Goal: Task Accomplishment & Management: Manage account settings

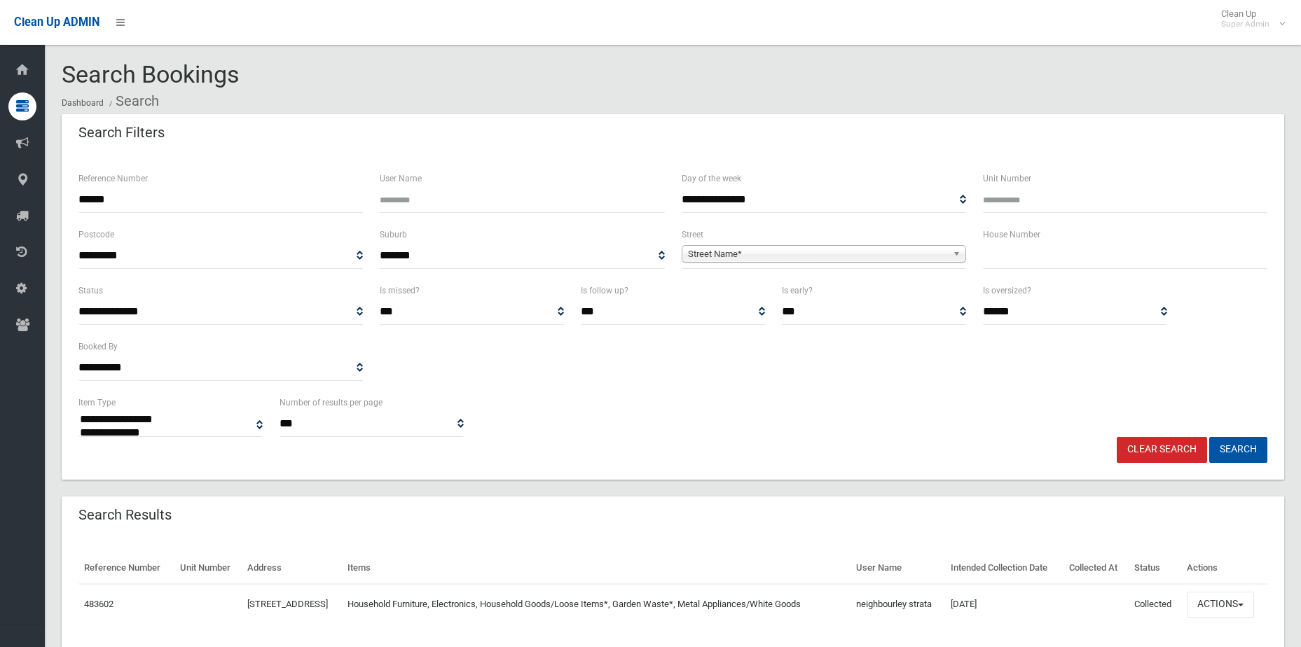
select select
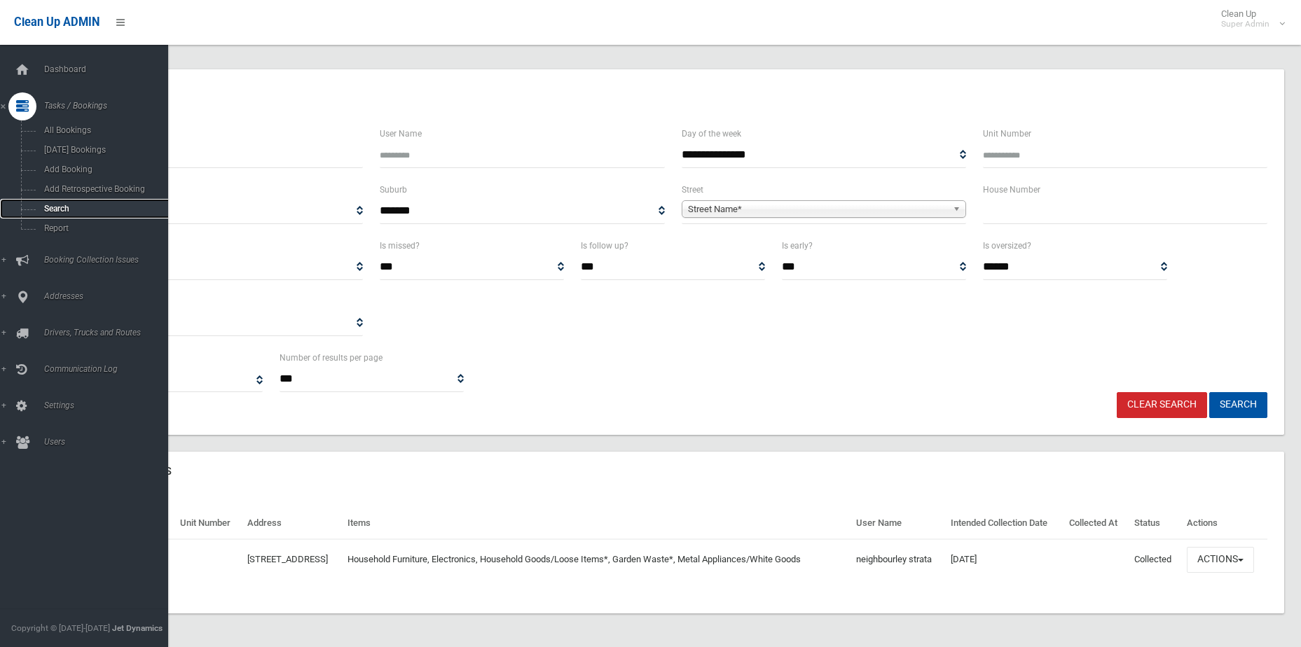
click at [66, 207] on span "Search" at bounding box center [103, 209] width 127 height 10
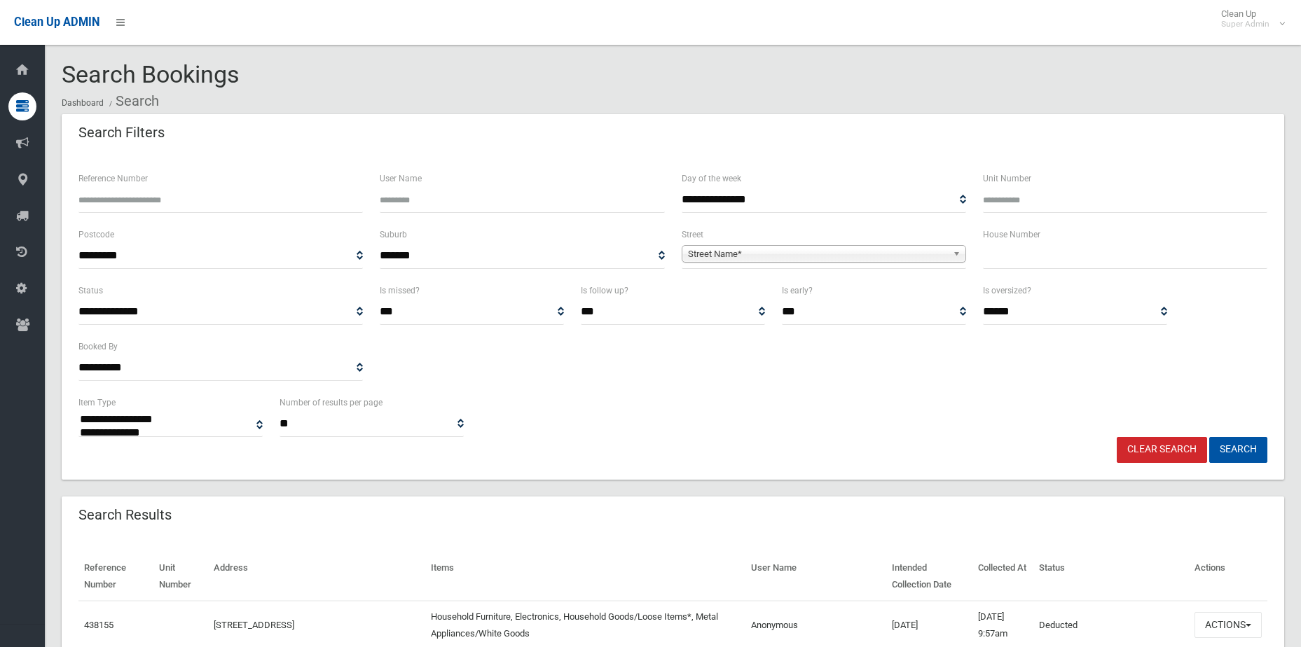
select select
click at [715, 245] on span "**********" at bounding box center [824, 256] width 284 height 26
click at [715, 251] on span "Street Name*" at bounding box center [817, 254] width 259 height 17
type input "*******"
type input "*"
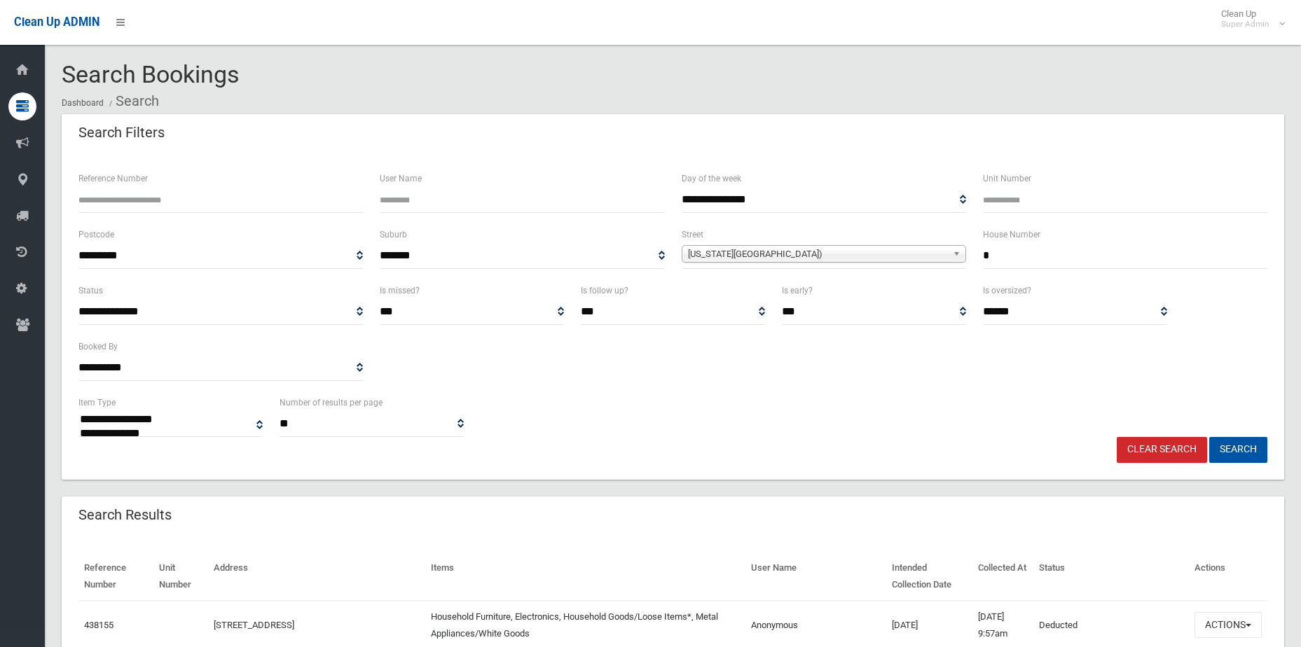
click at [1209, 437] on button "Search" at bounding box center [1238, 450] width 58 height 26
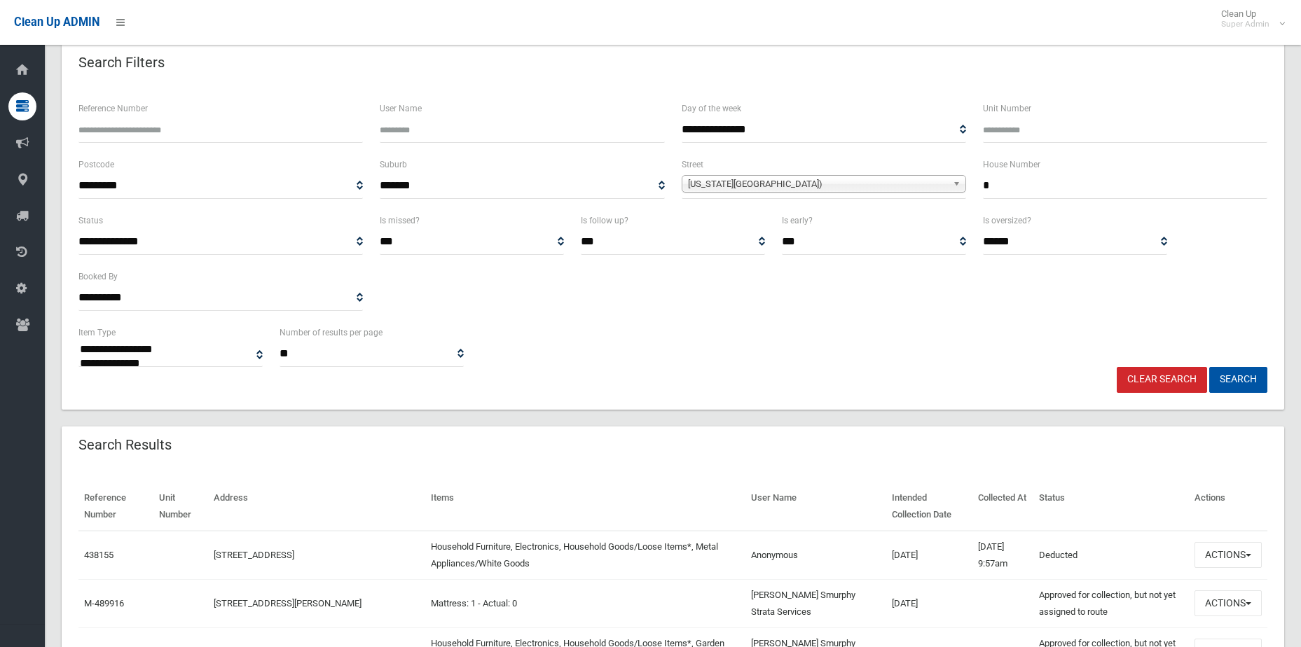
scroll to position [560, 0]
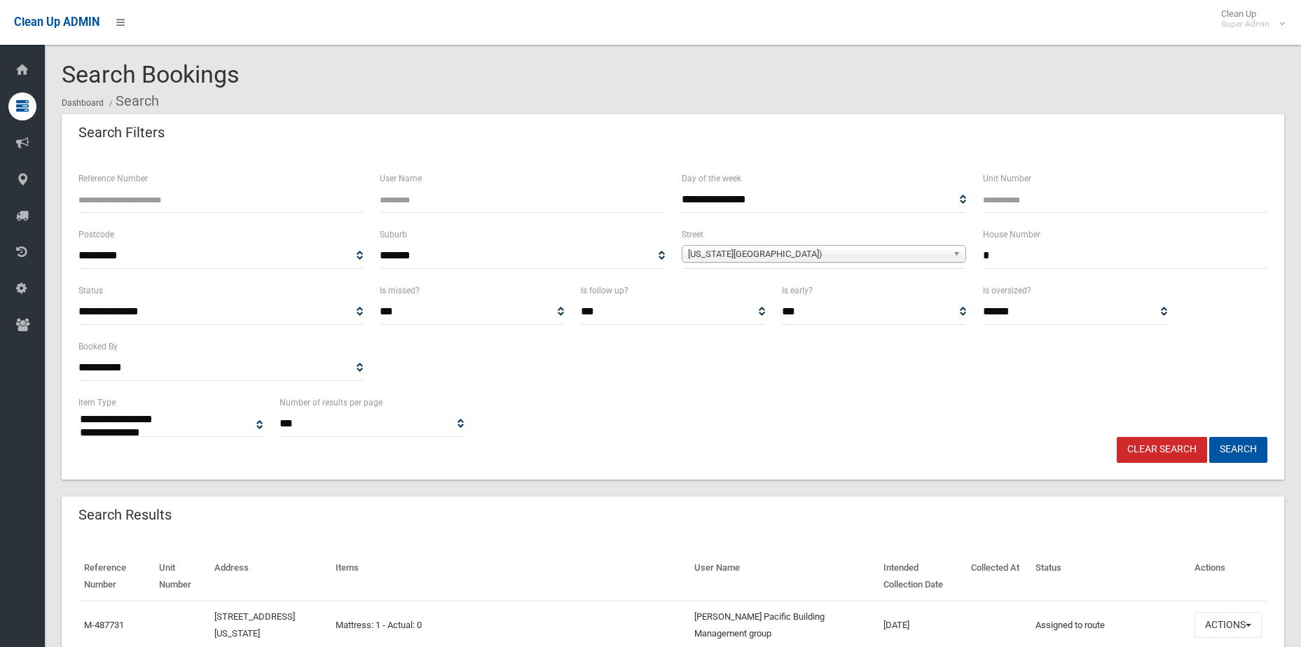
select select
click at [1026, 254] on input "*" at bounding box center [1125, 256] width 284 height 26
click at [1209, 437] on button "Search" at bounding box center [1238, 450] width 58 height 26
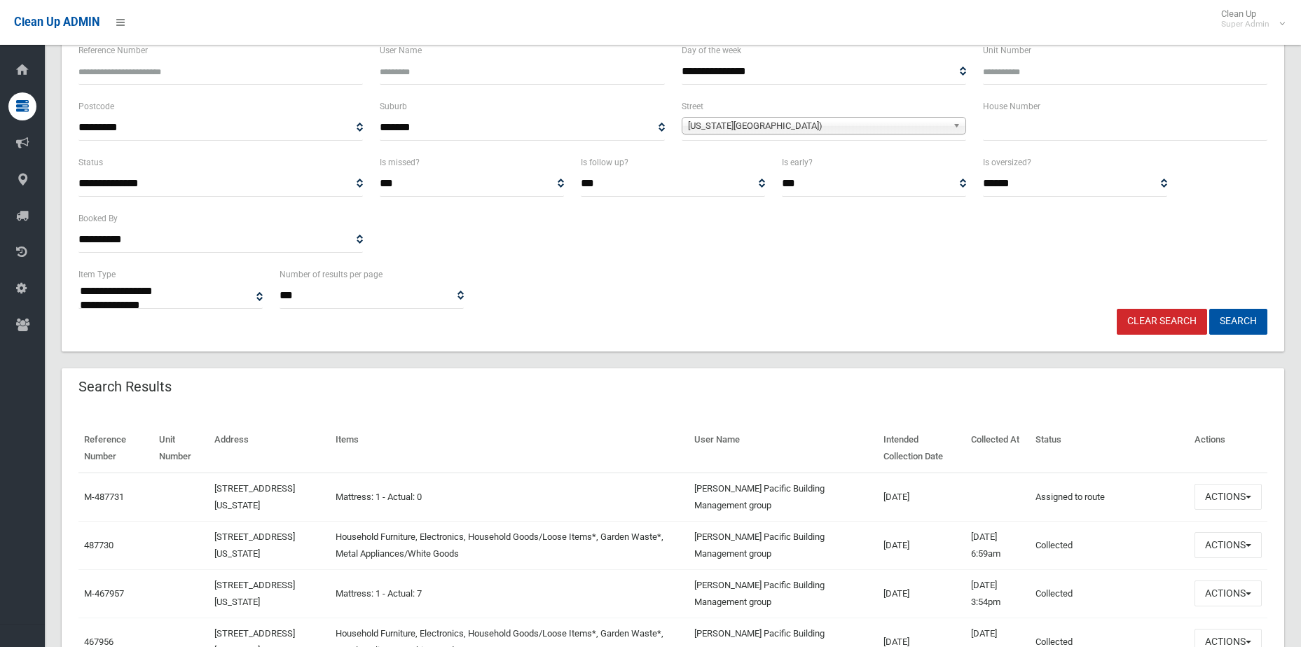
scroll to position [280, 0]
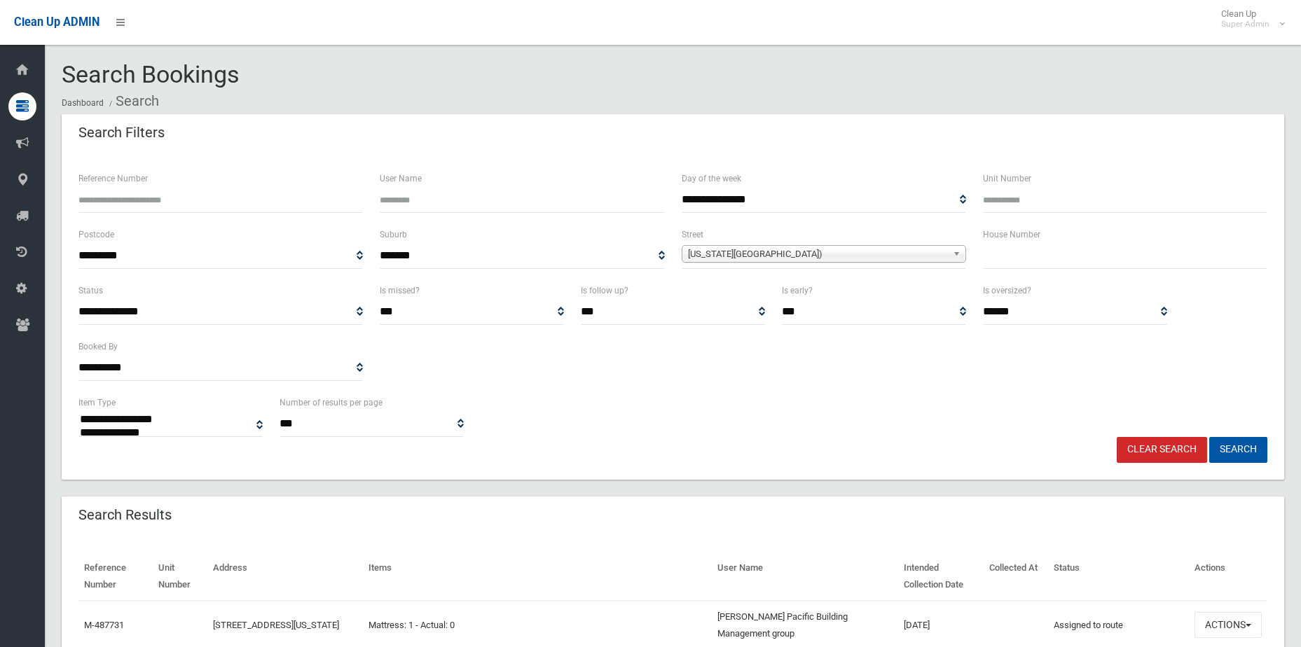
select select
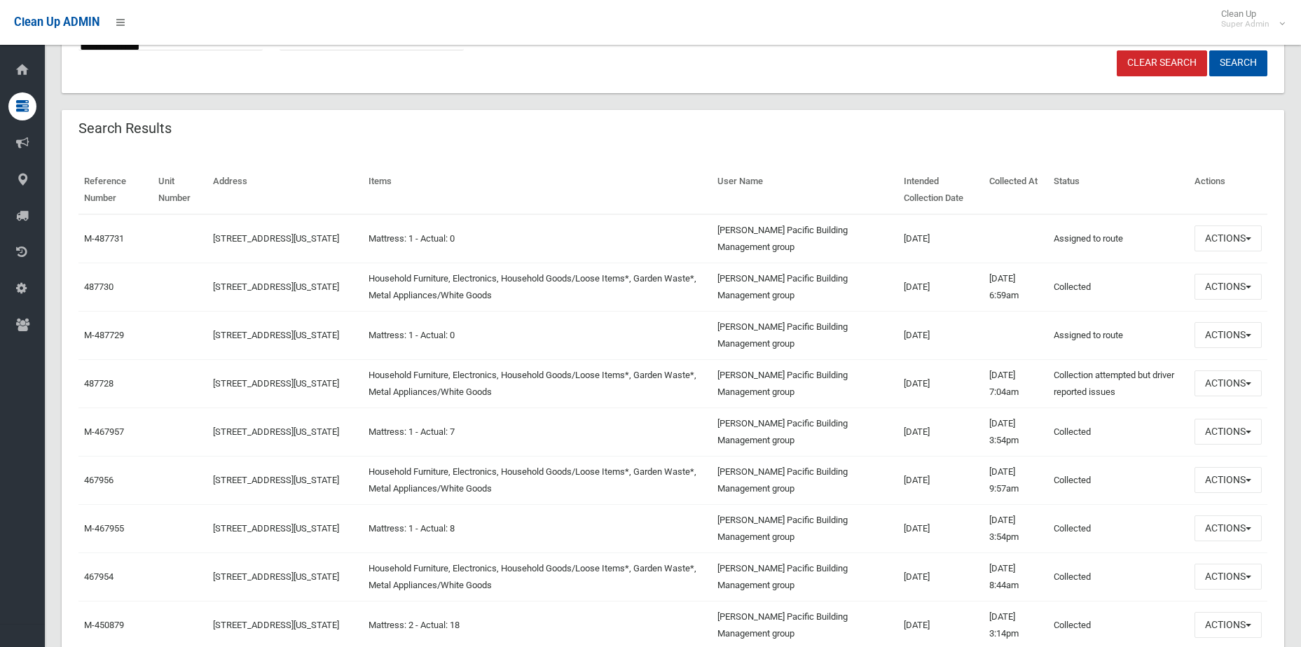
scroll to position [420, 0]
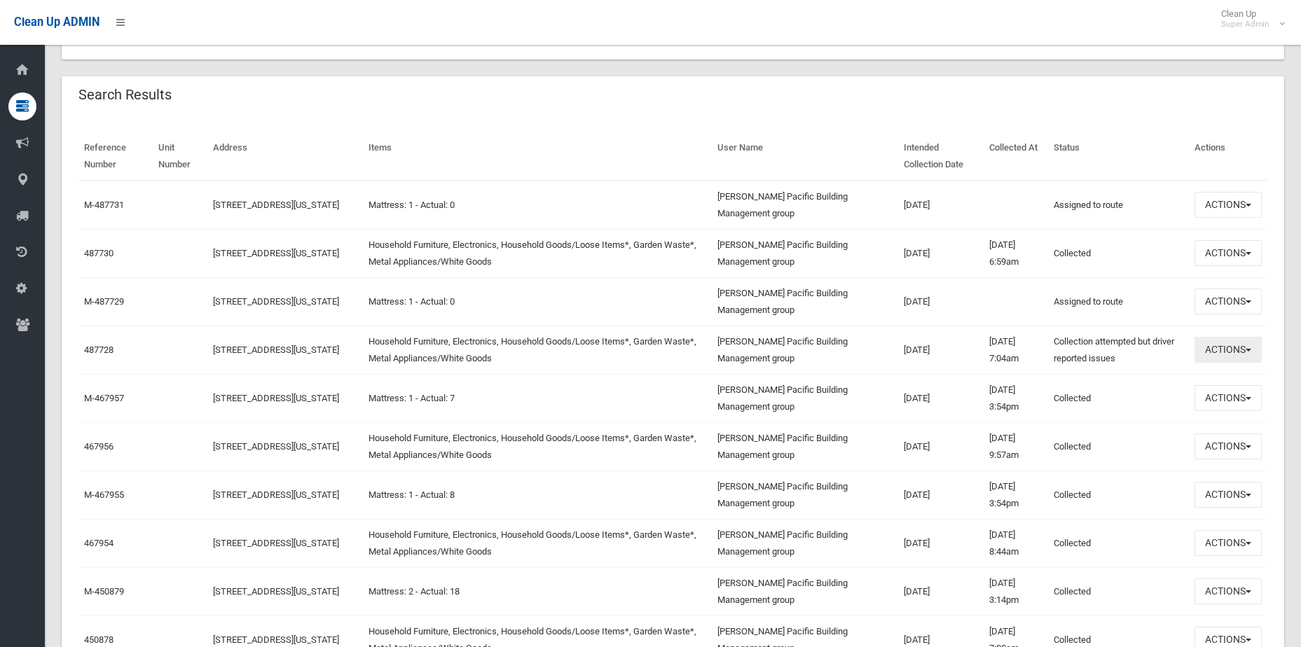
click at [1213, 354] on button "Actions" at bounding box center [1228, 350] width 67 height 26
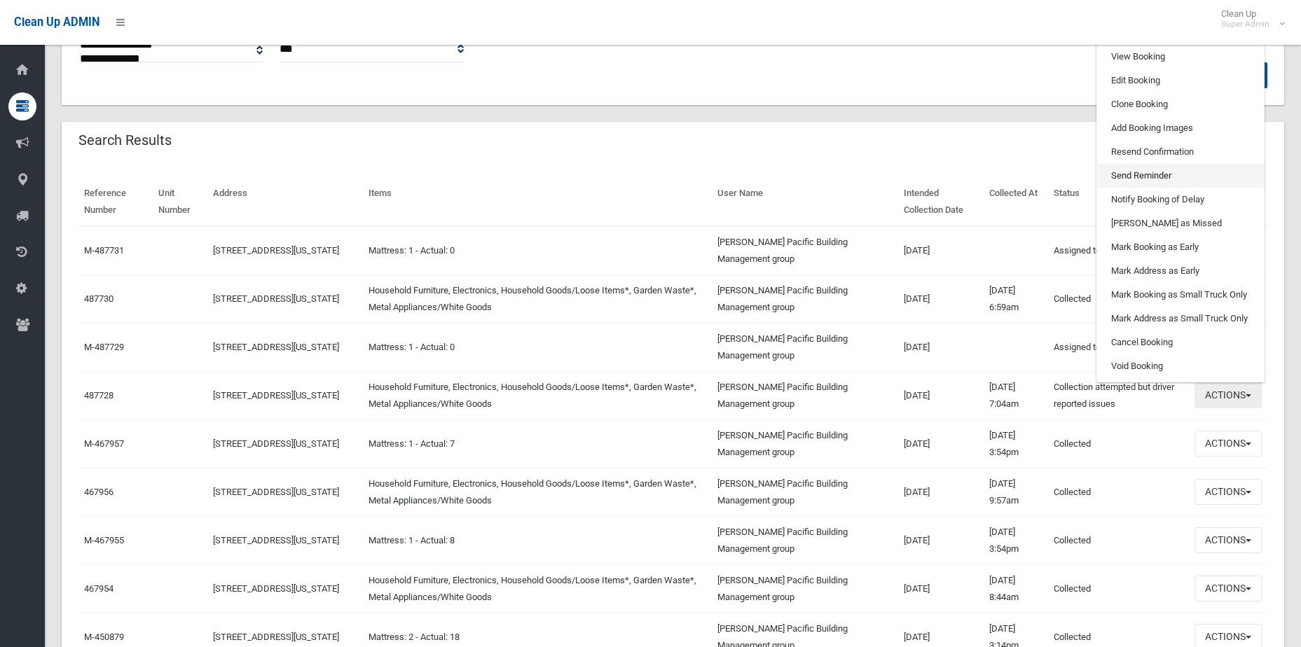
scroll to position [350, 0]
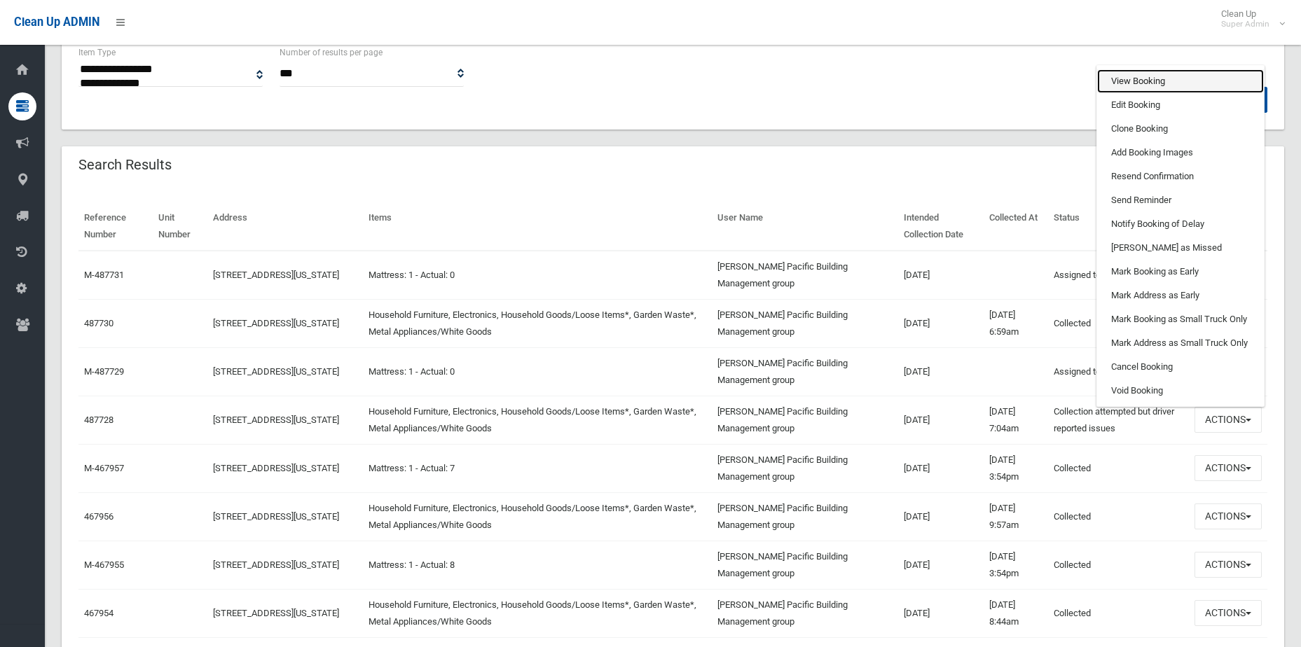
click at [1160, 87] on link "View Booking" at bounding box center [1180, 81] width 167 height 24
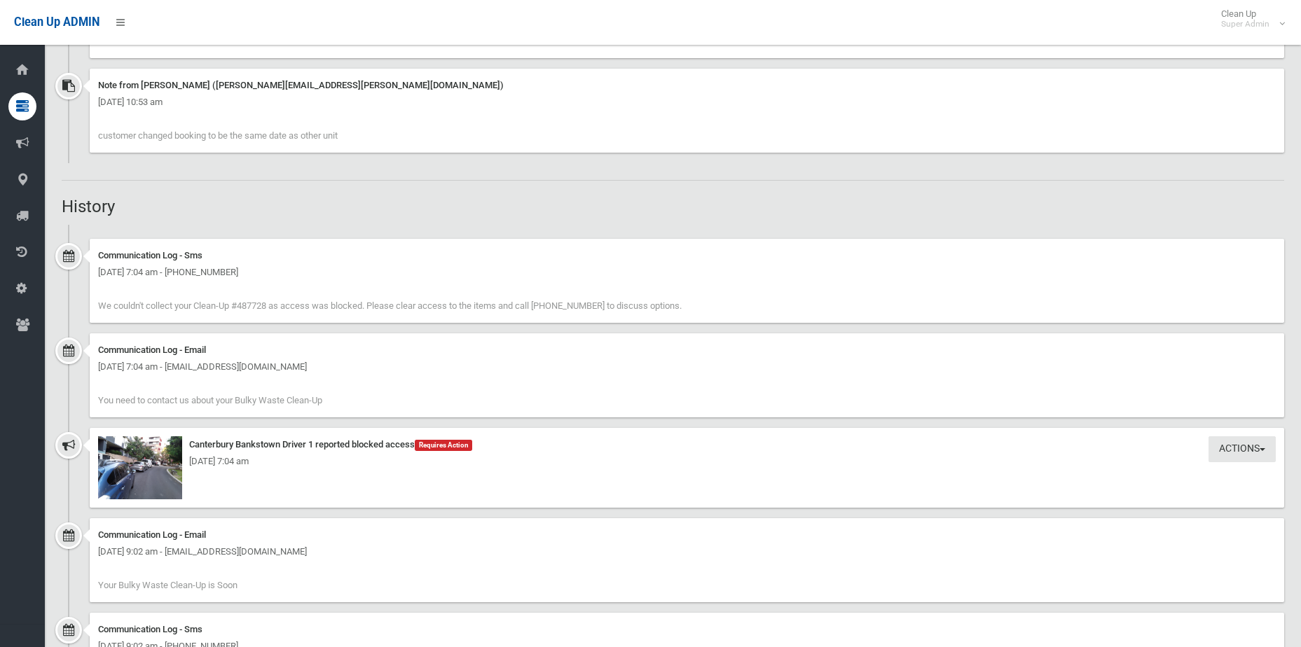
scroll to position [1261, 0]
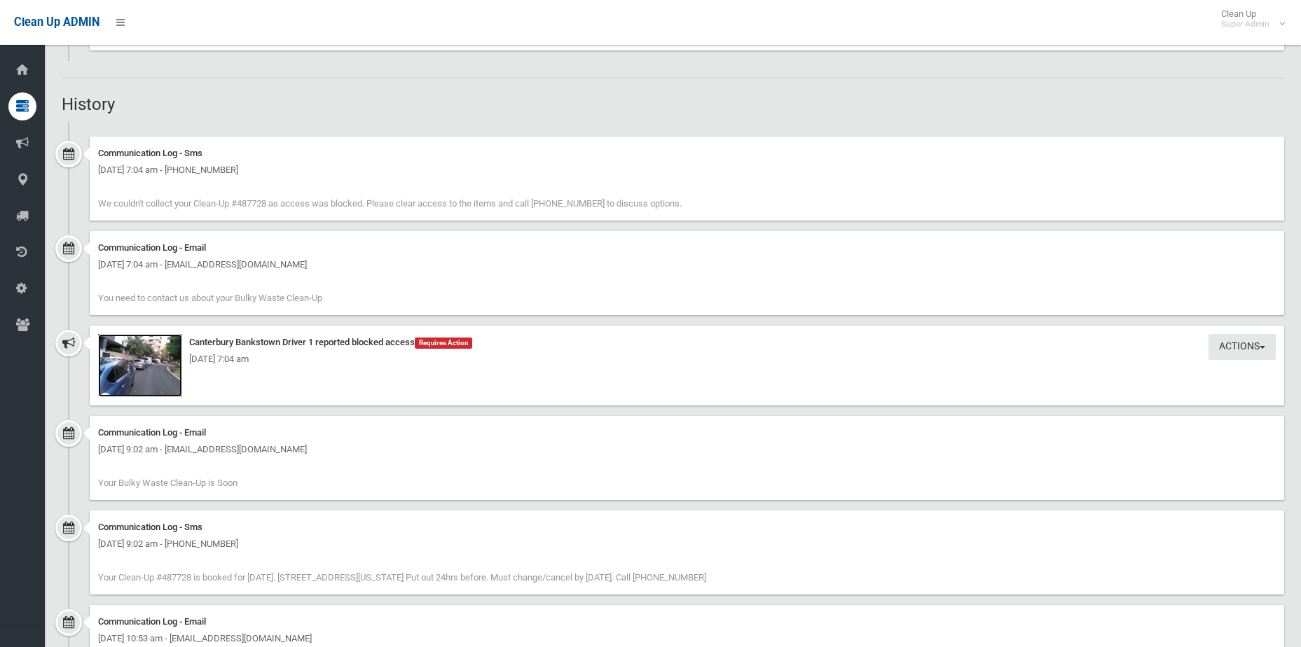
click at [113, 371] on img at bounding box center [140, 365] width 84 height 63
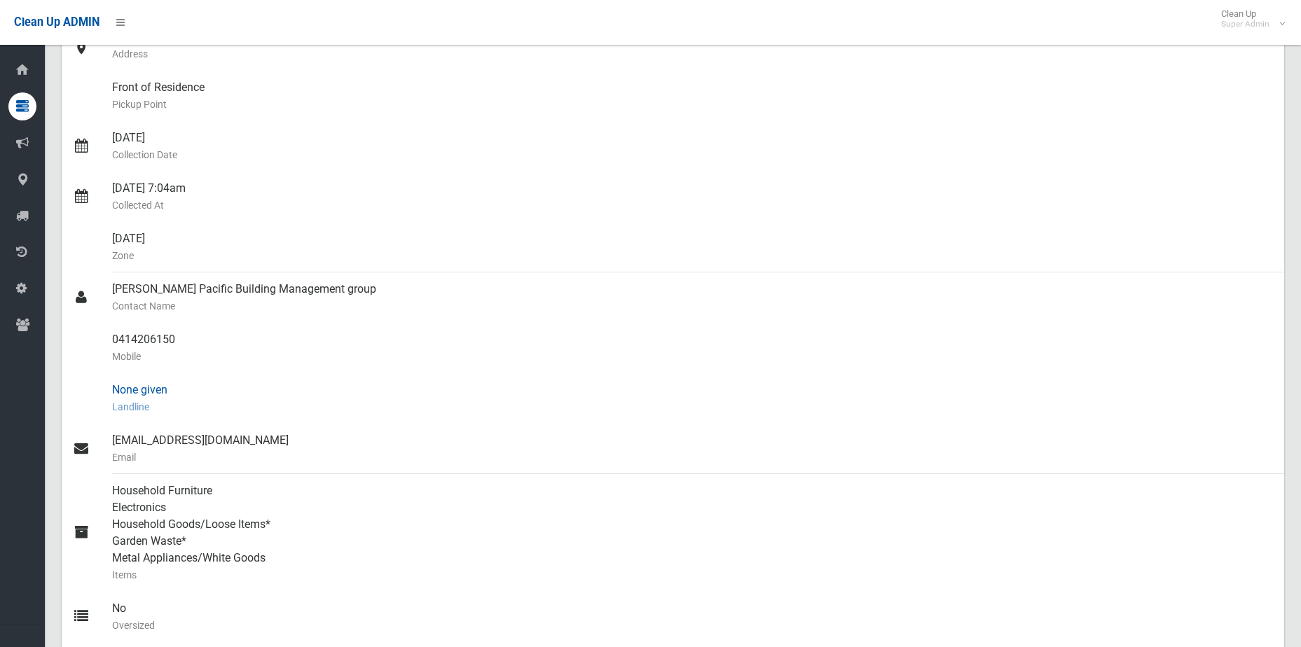
scroll to position [0, 0]
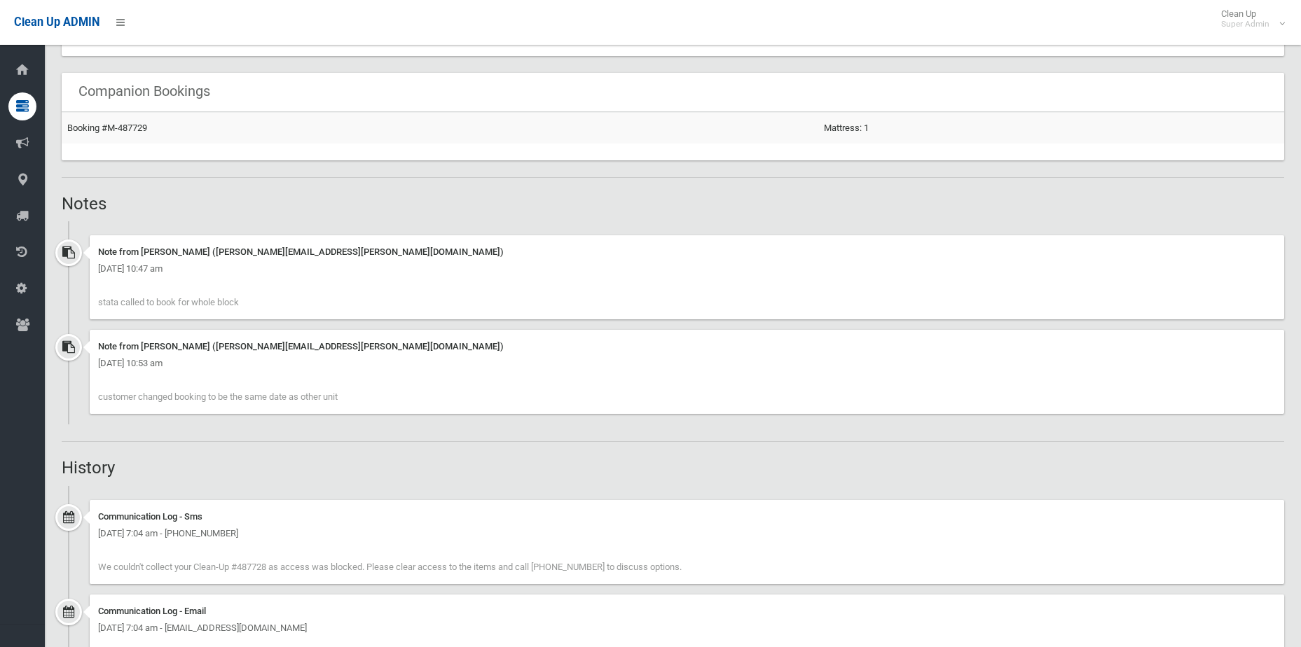
scroll to position [1121, 0]
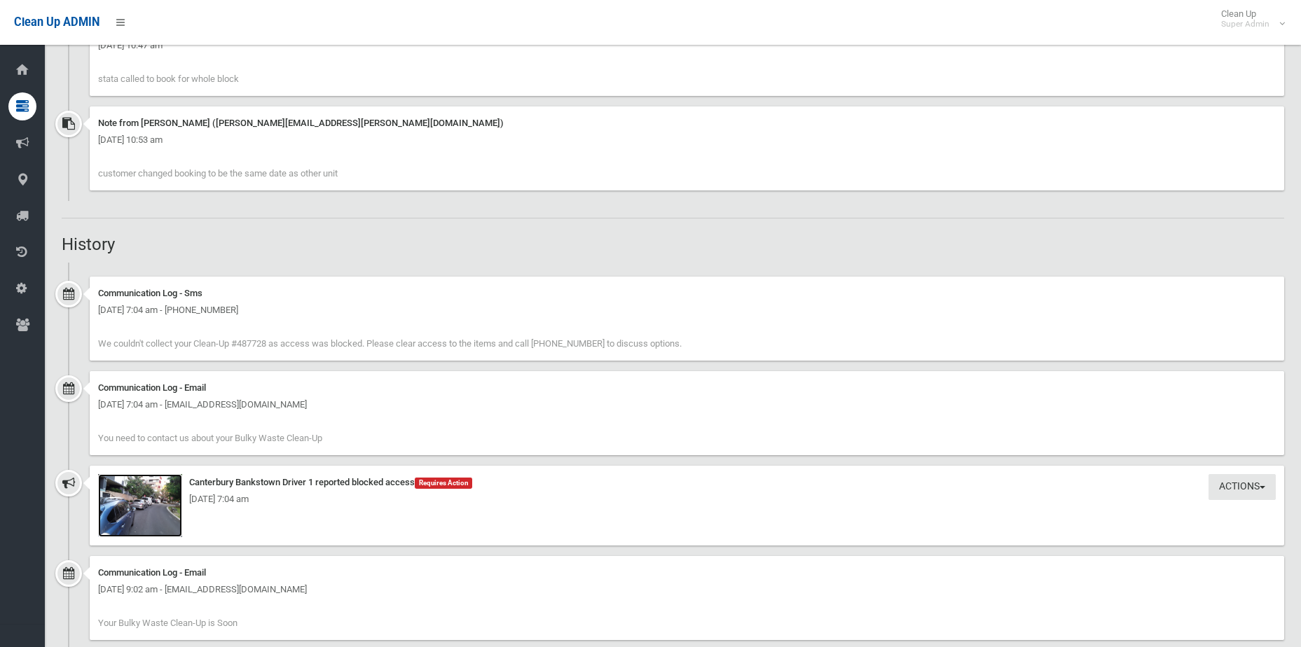
click at [155, 530] on img at bounding box center [140, 505] width 84 height 63
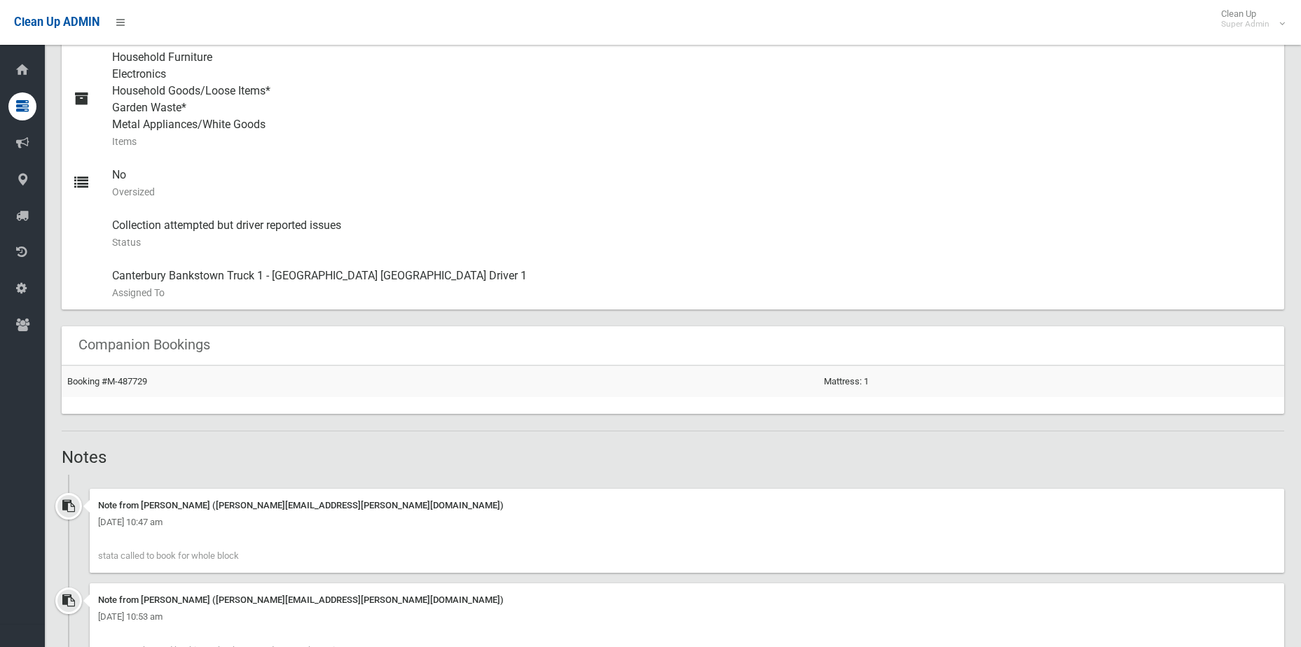
scroll to position [841, 0]
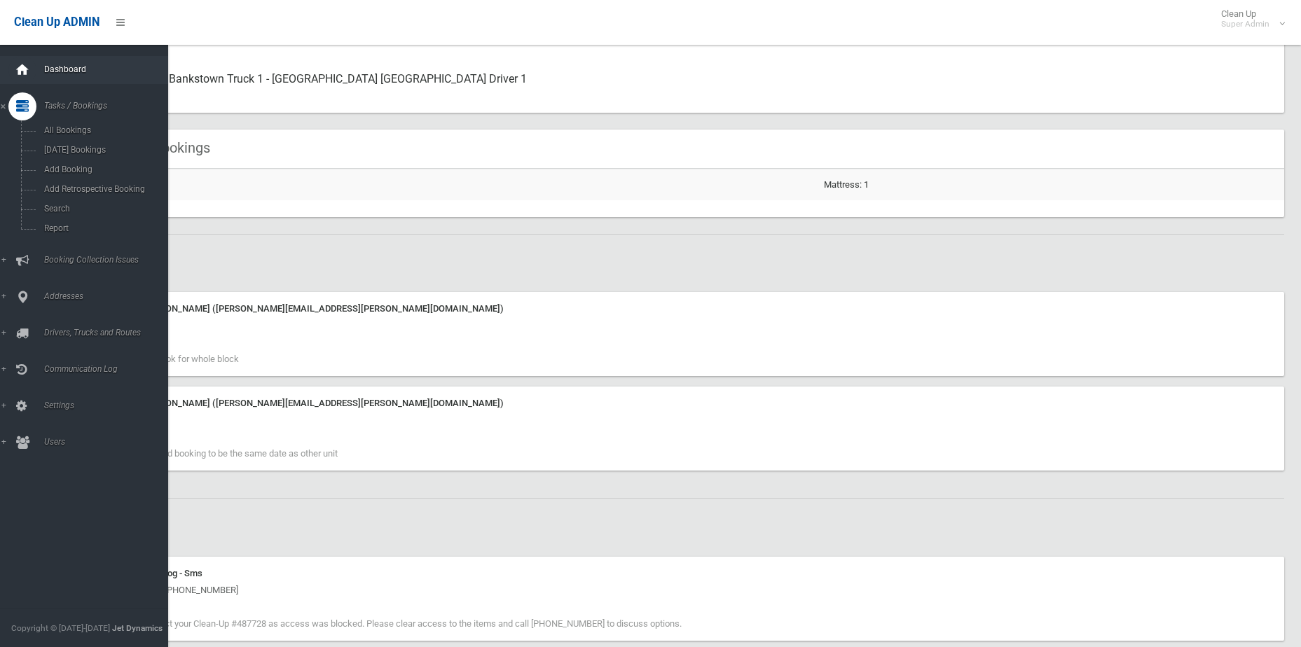
click at [20, 80] on icon at bounding box center [22, 70] width 15 height 28
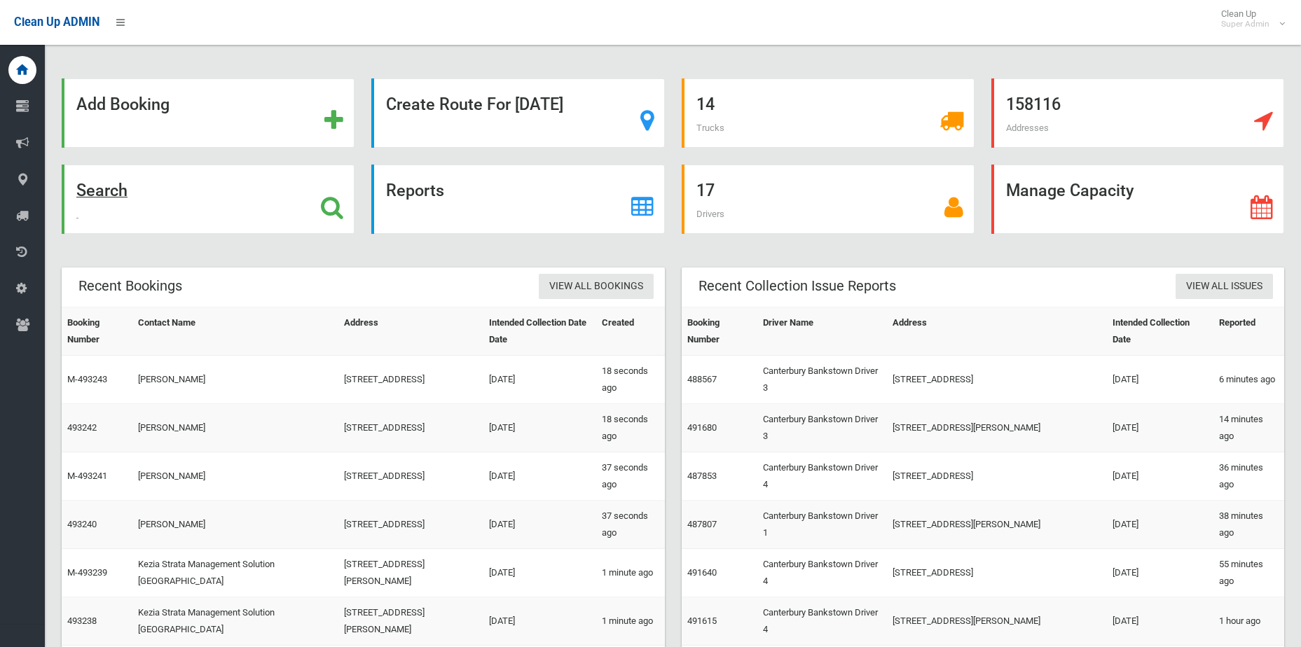
click at [324, 207] on icon at bounding box center [332, 207] width 22 height 24
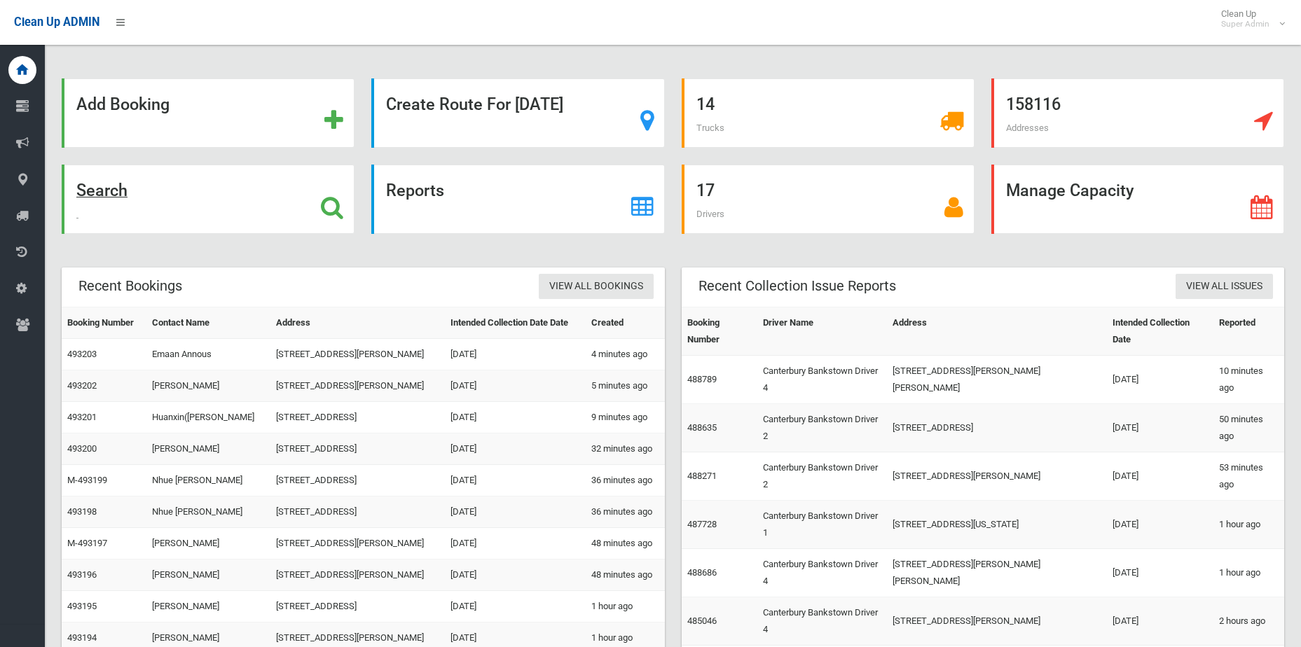
click at [335, 216] on icon at bounding box center [332, 207] width 22 height 24
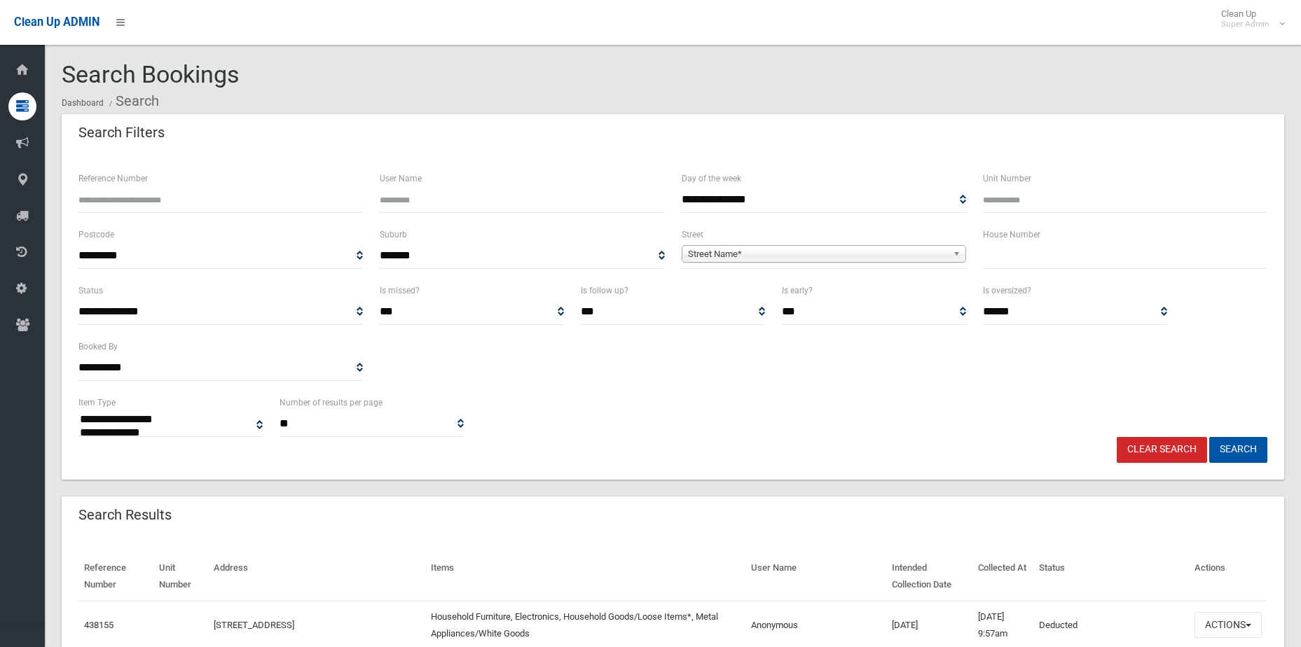
select select
click at [202, 203] on input "Reference Number" at bounding box center [220, 200] width 284 height 26
type input "******"
click at [1209, 437] on button "Search" at bounding box center [1238, 450] width 58 height 26
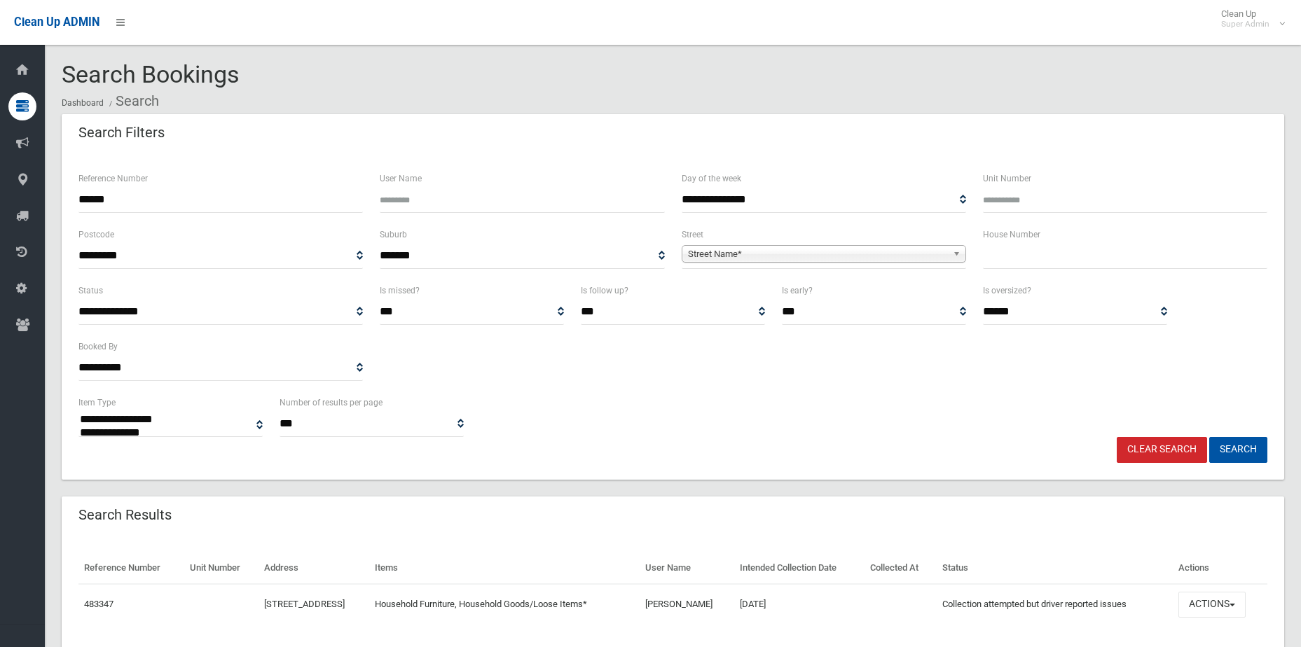
select select
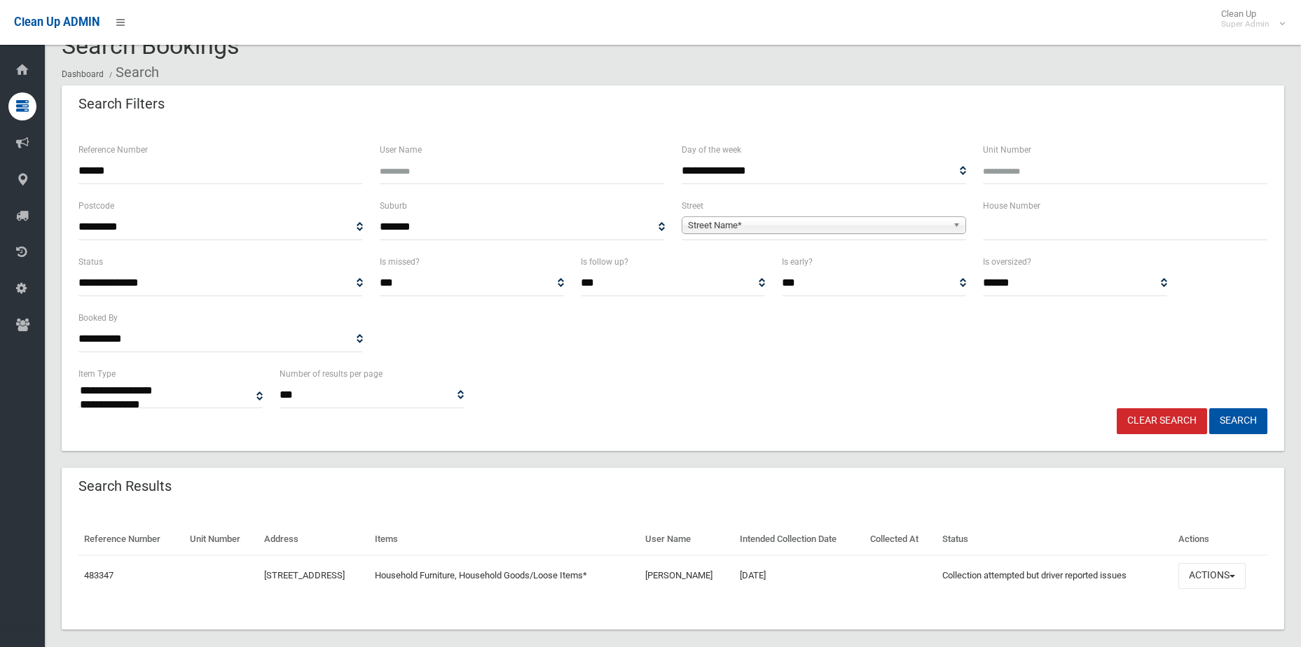
scroll to position [45, 0]
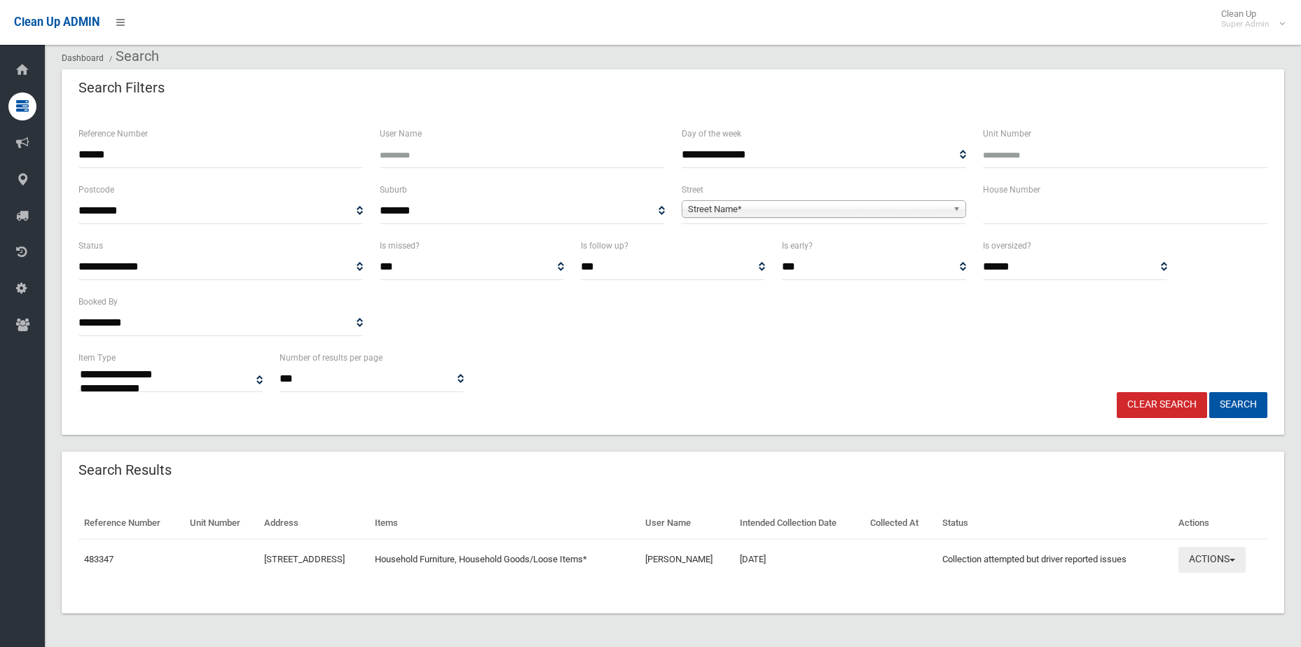
click at [1244, 558] on button "Actions" at bounding box center [1211, 560] width 67 height 26
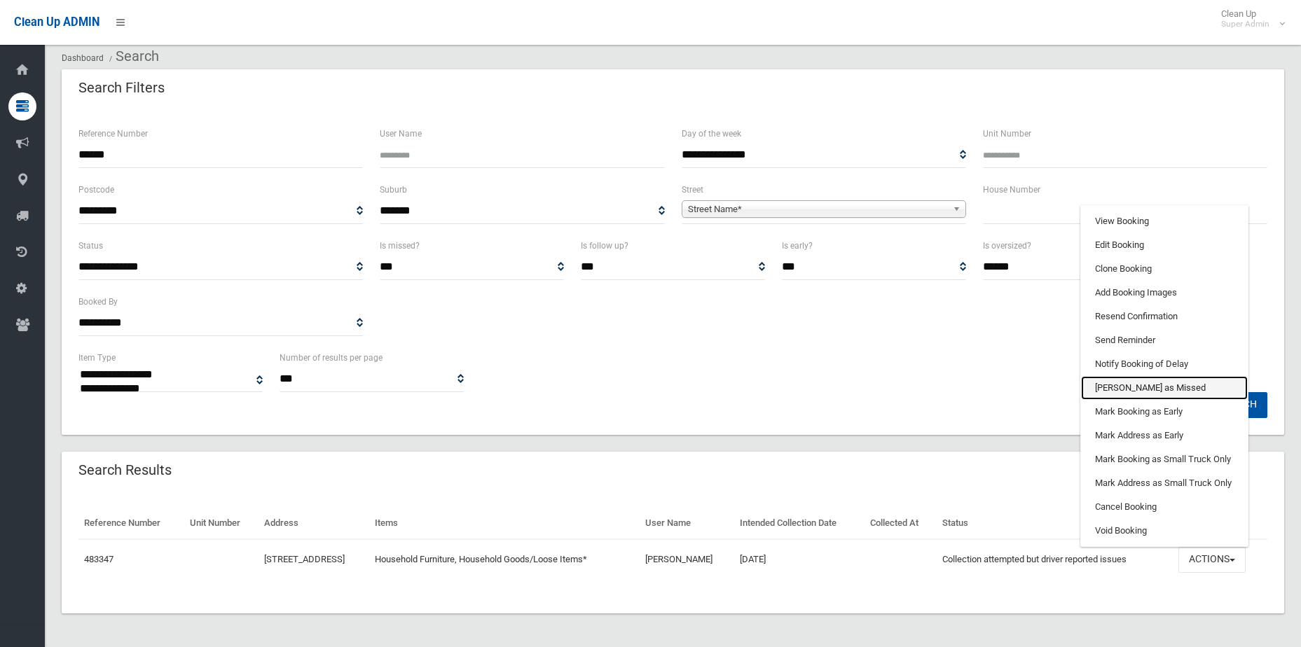
click at [1169, 389] on link "[PERSON_NAME] as Missed" at bounding box center [1164, 388] width 167 height 24
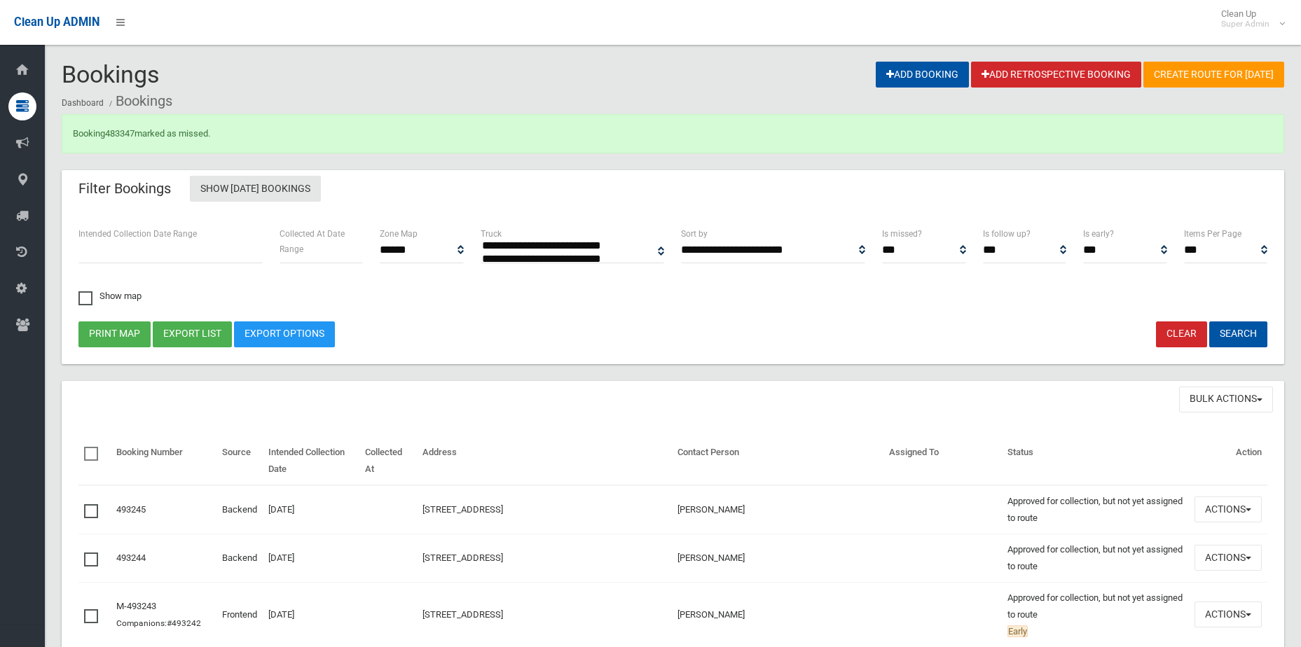
select select
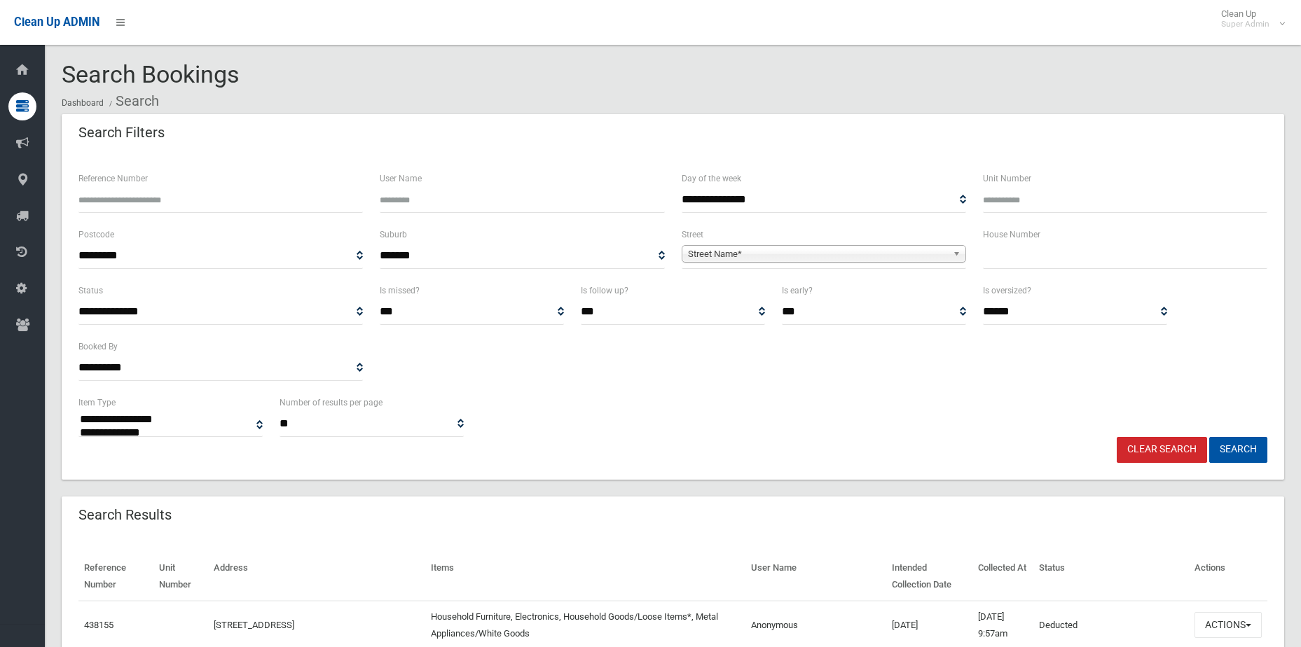
select select
click at [311, 202] on input "Reference Number" at bounding box center [220, 200] width 284 height 26
type input "******"
click at [1209, 437] on button "Search" at bounding box center [1238, 450] width 58 height 26
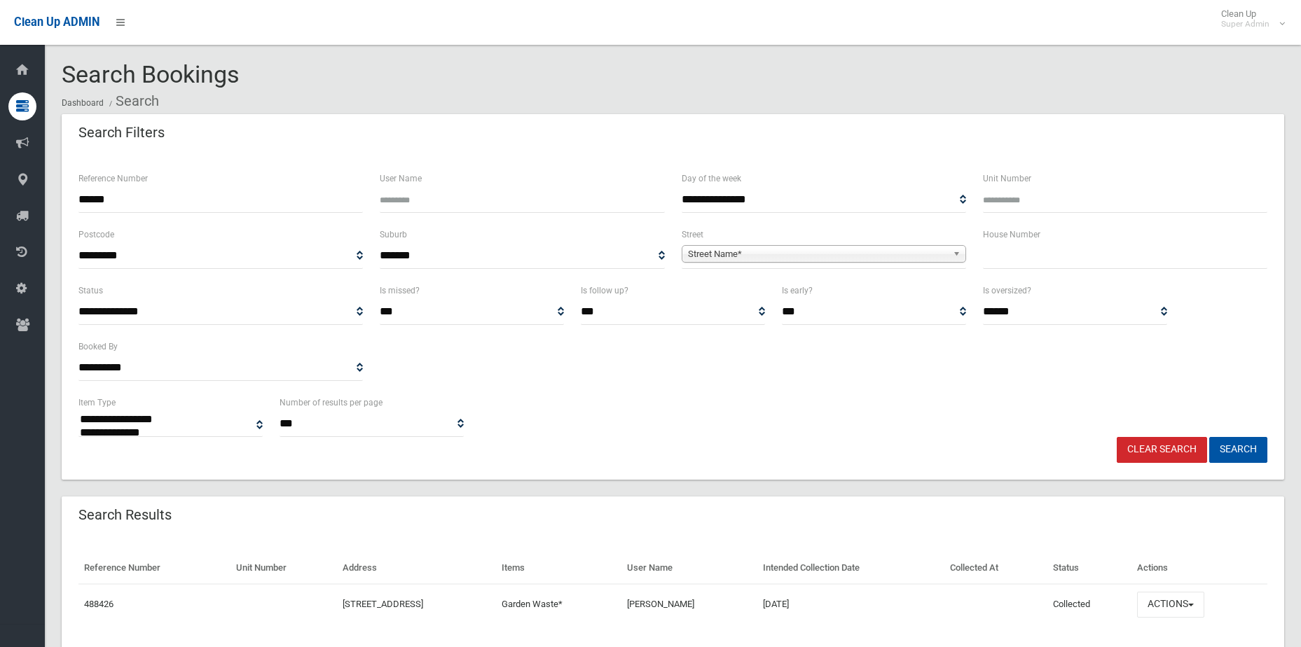
select select
click at [1185, 619] on td "Actions View Booking Edit Booking Clone Booking Add Booking Images Resend Confi…" at bounding box center [1200, 604] width 136 height 41
click at [1174, 610] on button "Actions" at bounding box center [1170, 605] width 67 height 26
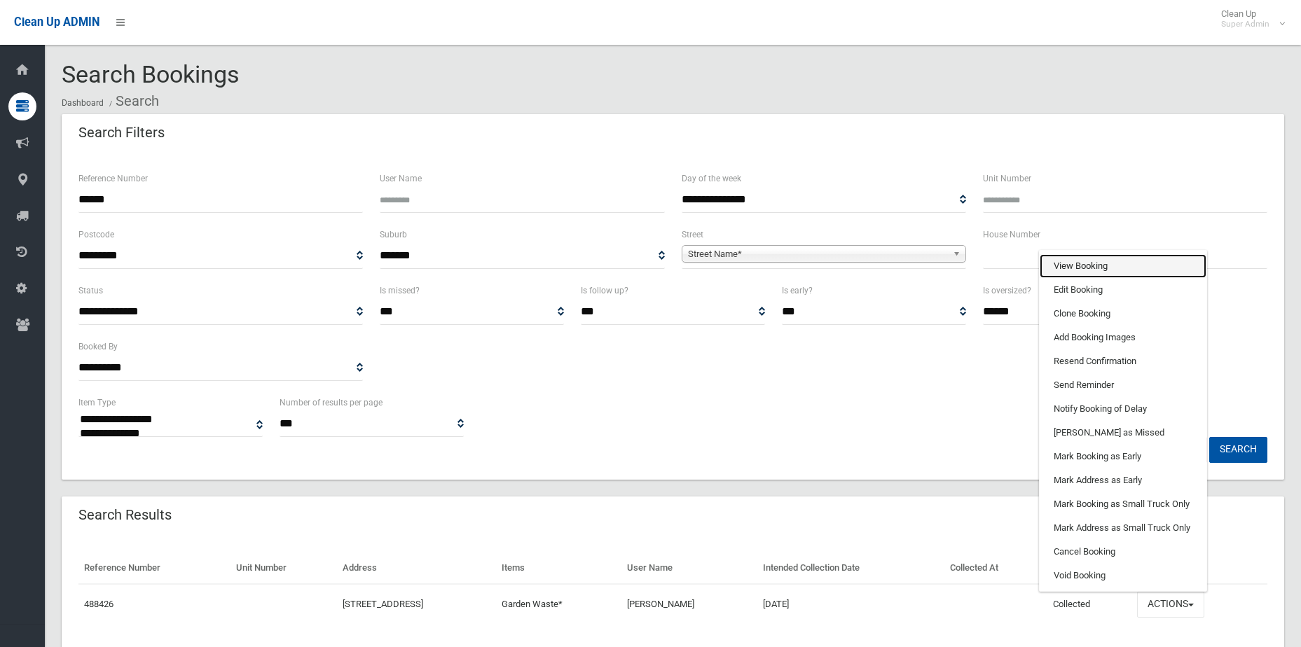
click at [1131, 270] on link "View Booking" at bounding box center [1123, 266] width 167 height 24
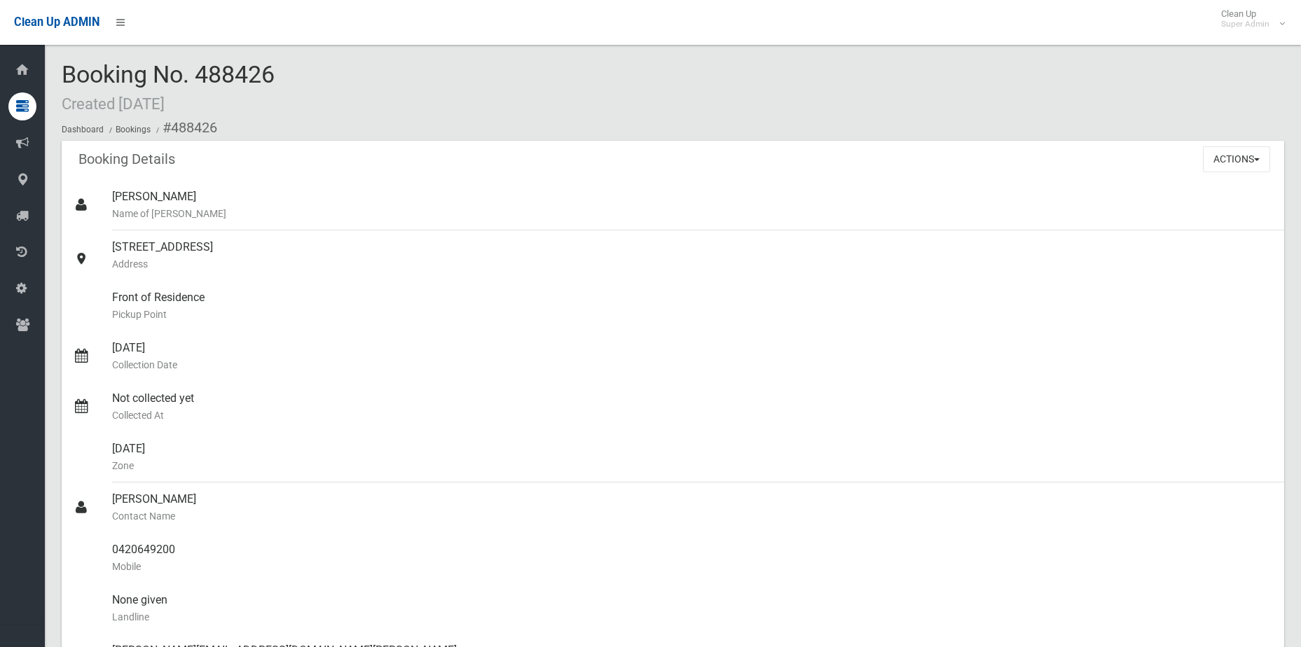
scroll to position [841, 0]
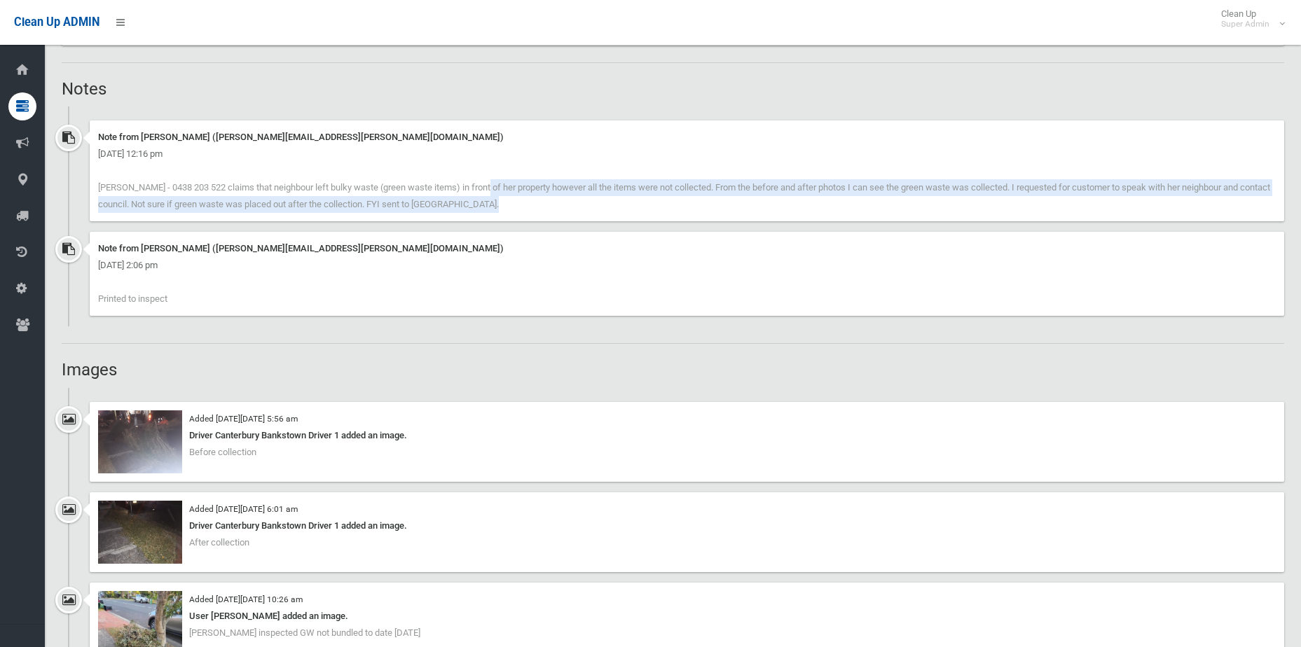
drag, startPoint x: 404, startPoint y: 185, endPoint x: 655, endPoint y: 203, distance: 251.5
click at [655, 203] on div "Note from Natalie Miller (natalie.miller@cbcity.nsw.gov.au) Thursday 9th Octobe…" at bounding box center [687, 171] width 1195 height 101
drag, startPoint x: 656, startPoint y: 184, endPoint x: 851, endPoint y: 198, distance: 195.9
click at [851, 198] on div "Note from Natalie Miller (natalie.miller@cbcity.nsw.gov.au) Thursday 9th Octobe…" at bounding box center [687, 171] width 1195 height 101
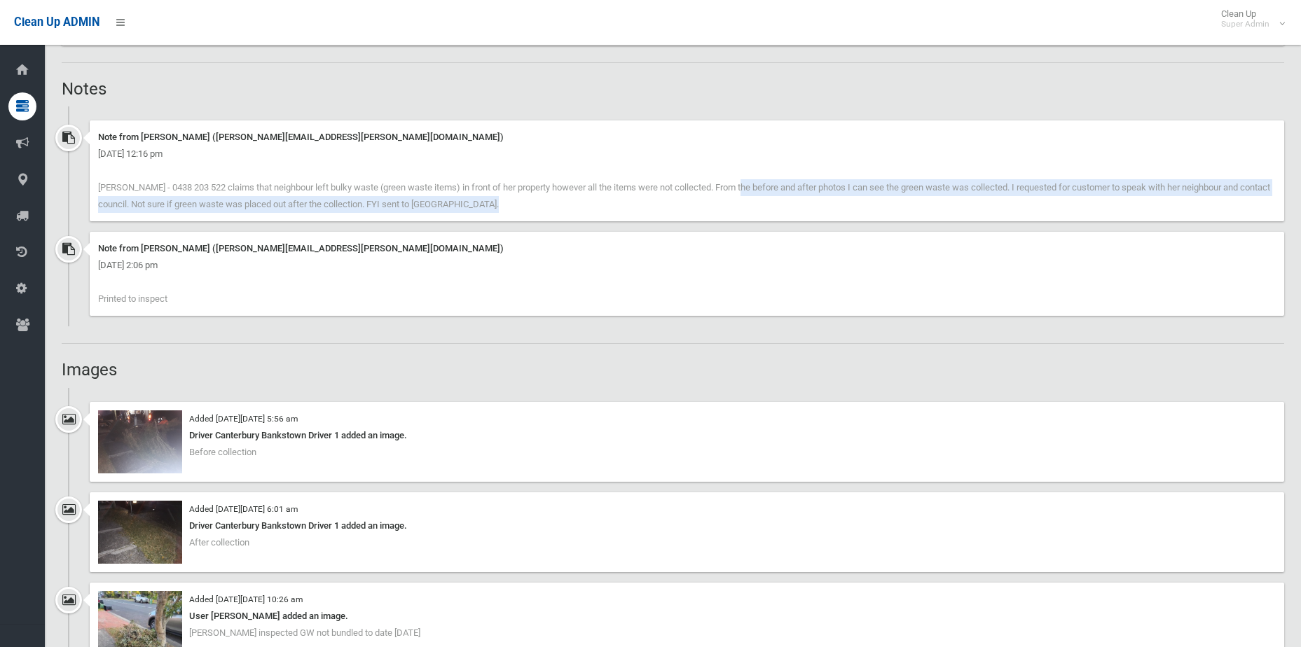
click at [851, 198] on div "Note from Natalie Miller (natalie.miller@cbcity.nsw.gov.au) Thursday 9th Octobe…" at bounding box center [687, 171] width 1195 height 101
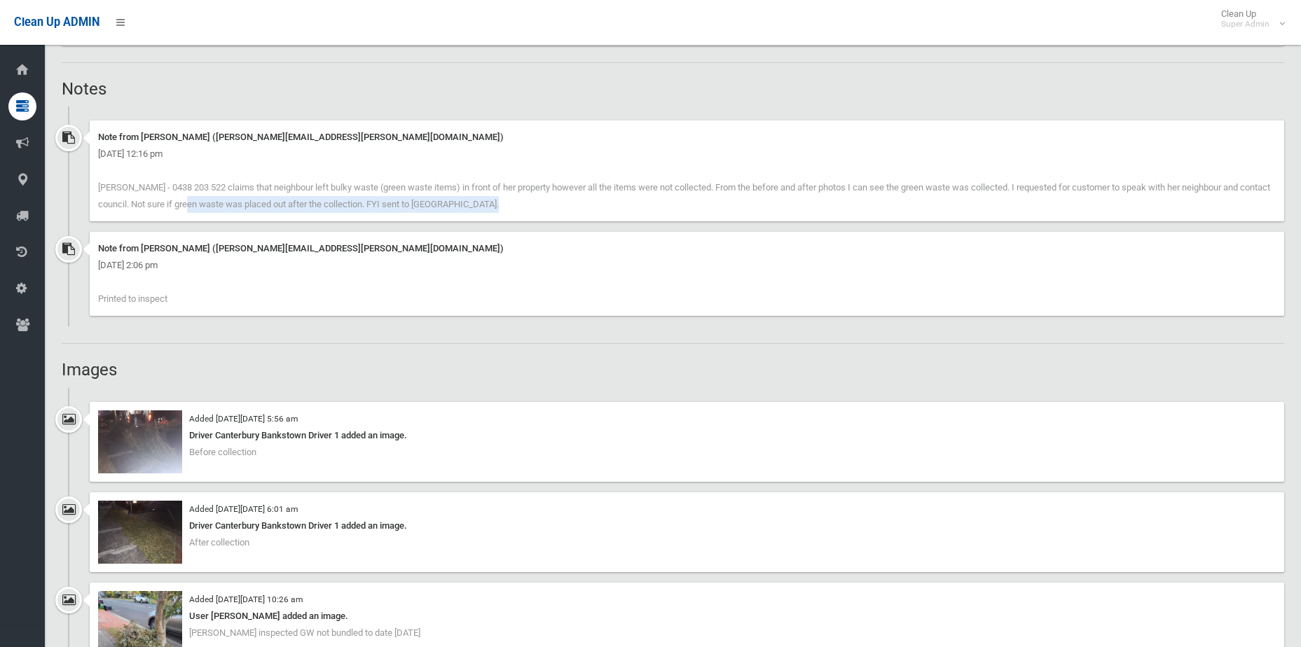
drag, startPoint x: 146, startPoint y: 199, endPoint x: 519, endPoint y: 206, distance: 372.8
click at [519, 206] on div "Note from Natalie Miller (natalie.miller@cbcity.nsw.gov.au) Thursday 9th Octobe…" at bounding box center [687, 171] width 1195 height 101
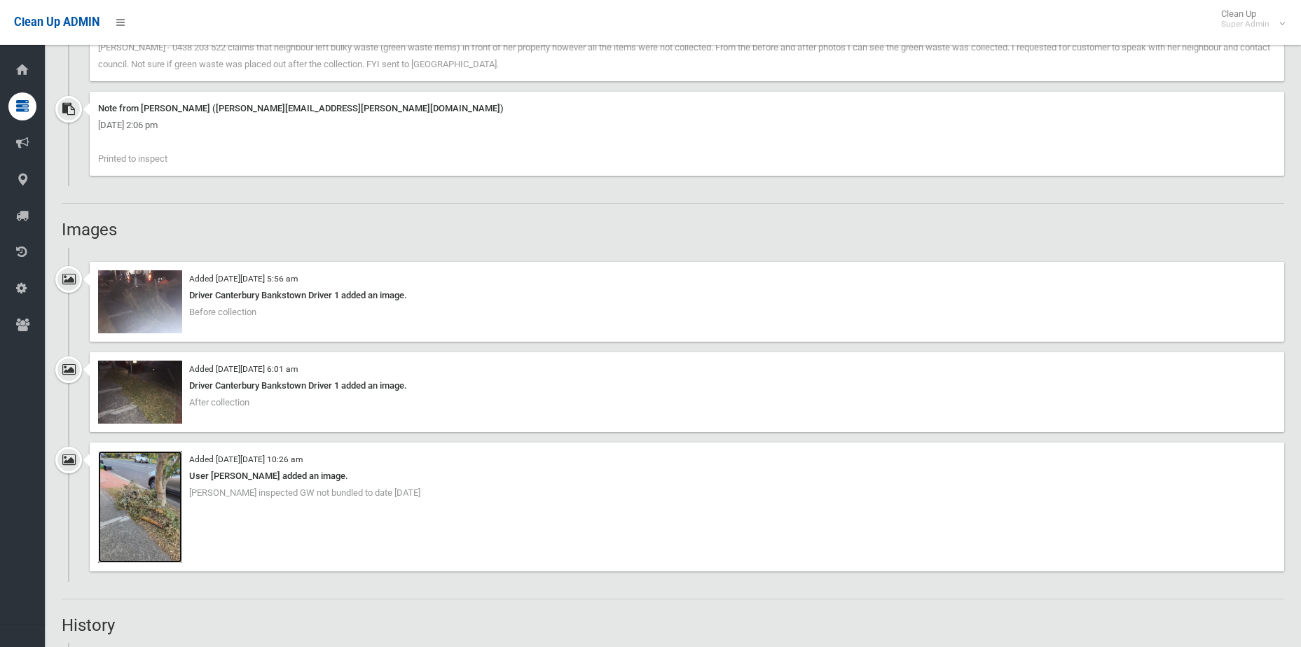
click at [137, 534] on img at bounding box center [140, 507] width 84 height 112
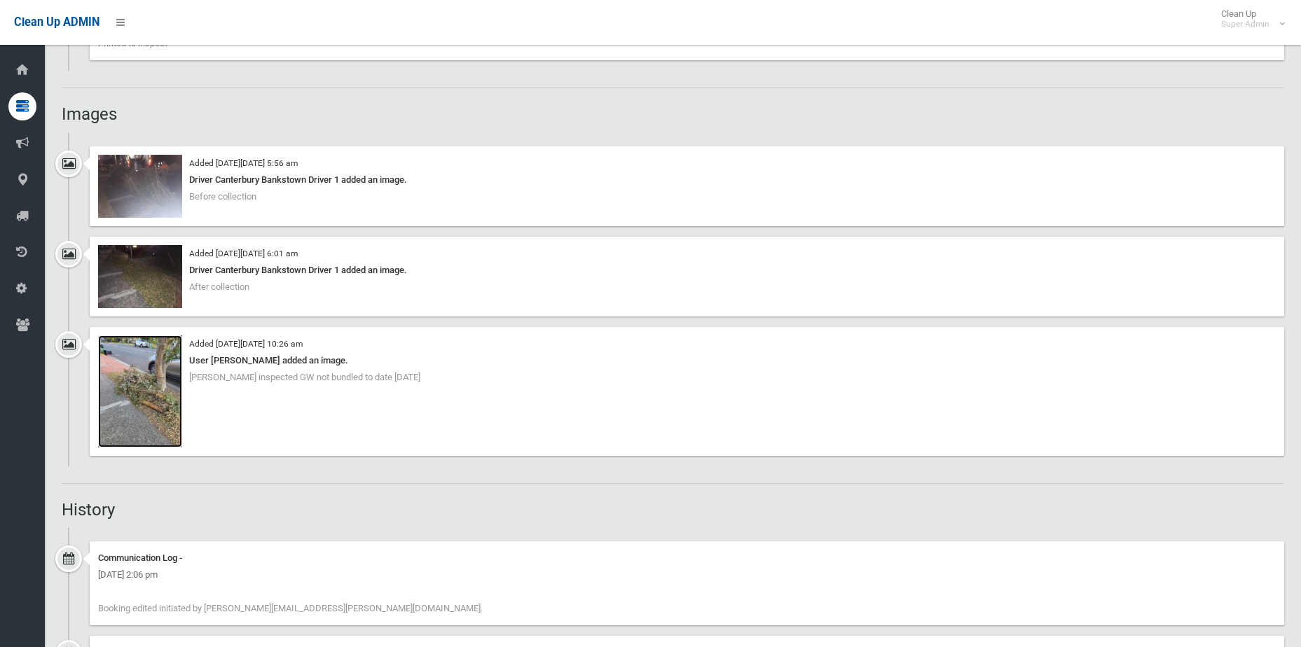
scroll to position [1121, 0]
